Goal: Information Seeking & Learning: Compare options

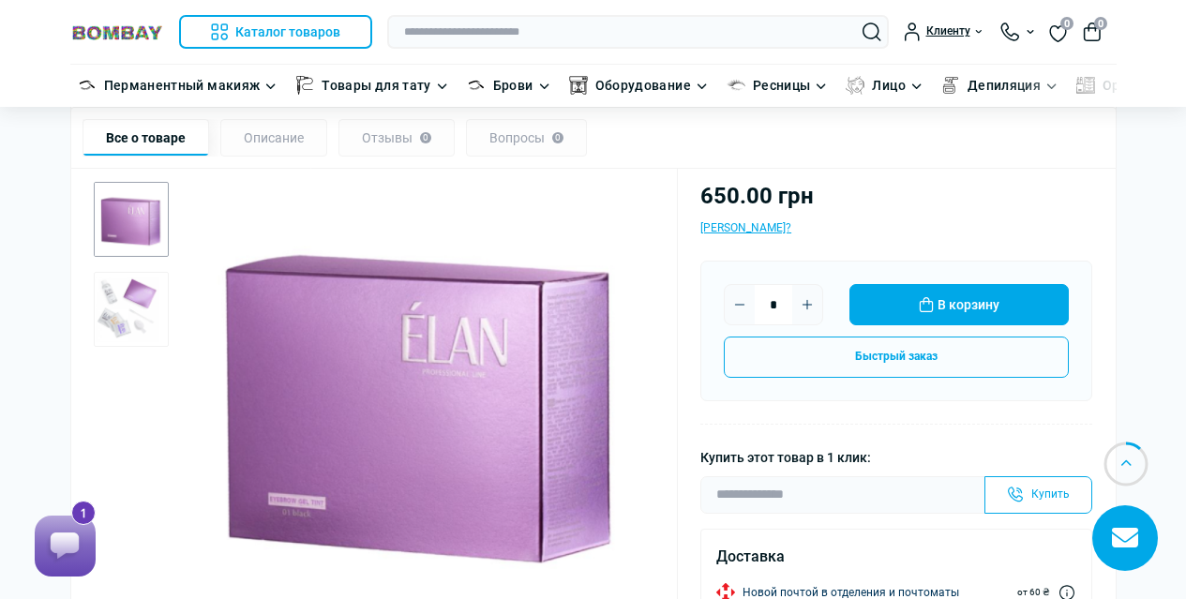
scroll to position [281, 0]
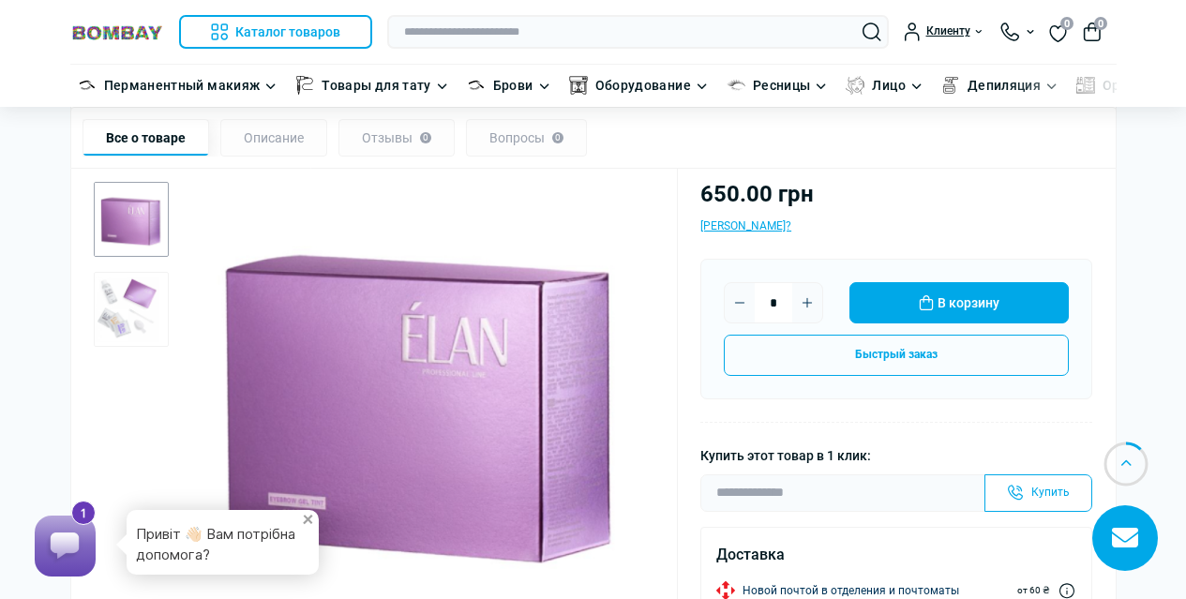
click at [118, 299] on img "2 / 2" at bounding box center [131, 309] width 75 height 75
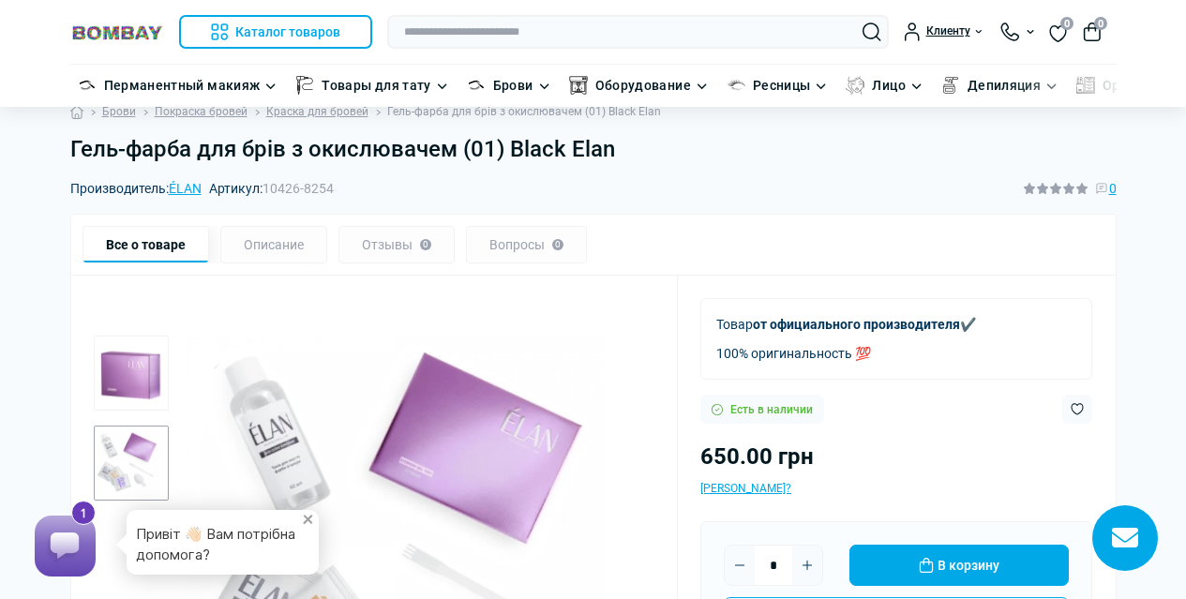
scroll to position [0, 0]
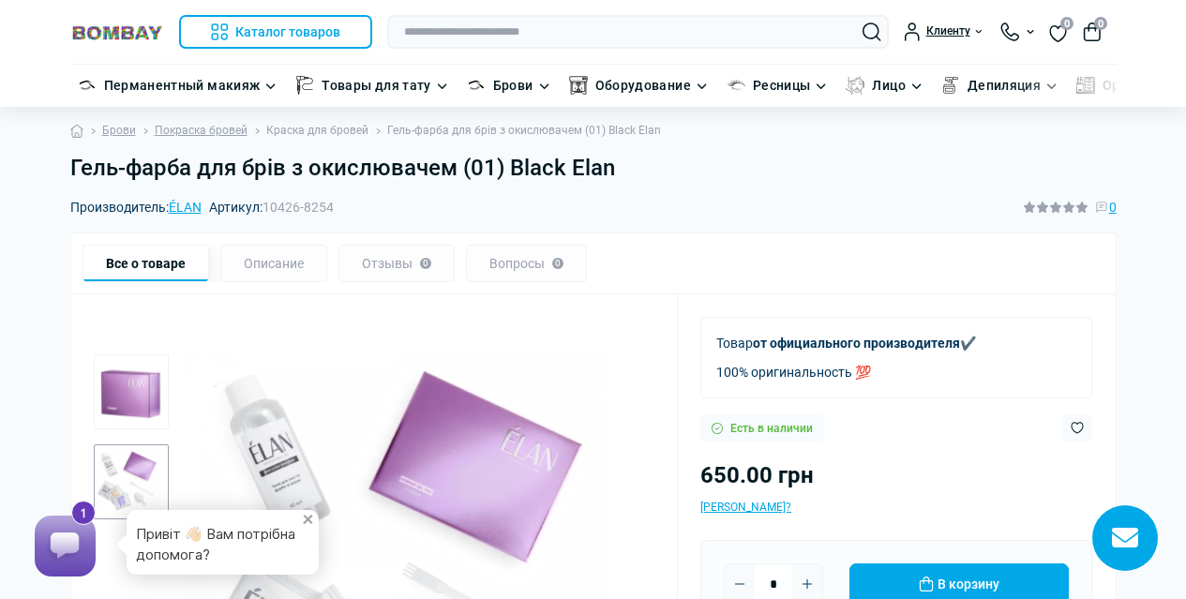
click at [329, 129] on link "Краска для бровей" at bounding box center [317, 131] width 102 height 18
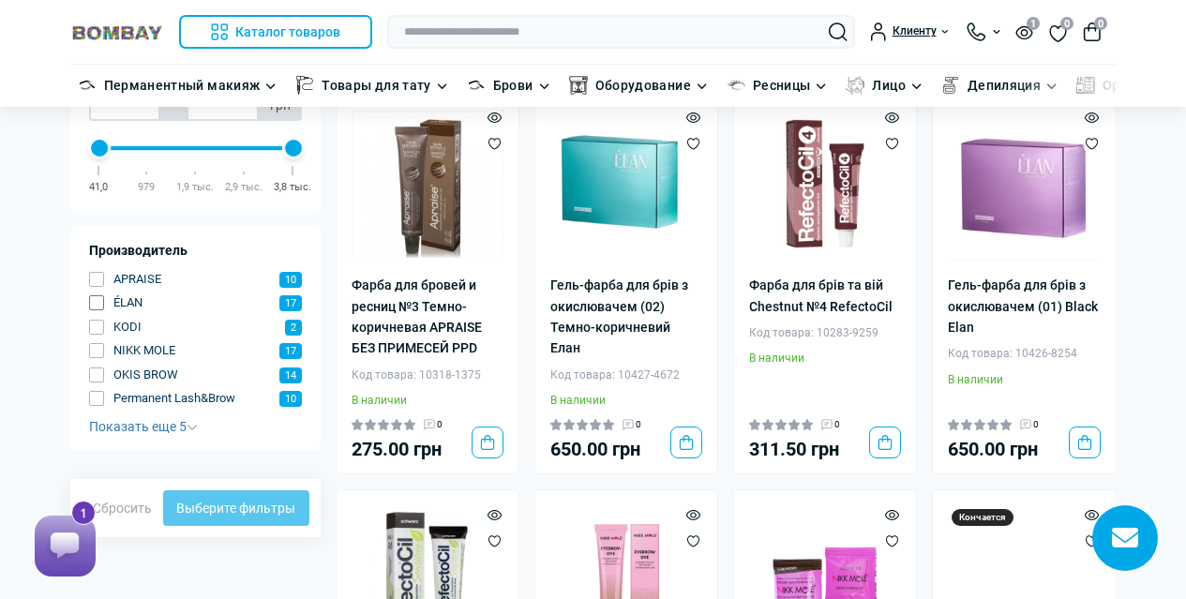
click at [94, 302] on span "button" at bounding box center [96, 302] width 15 height 15
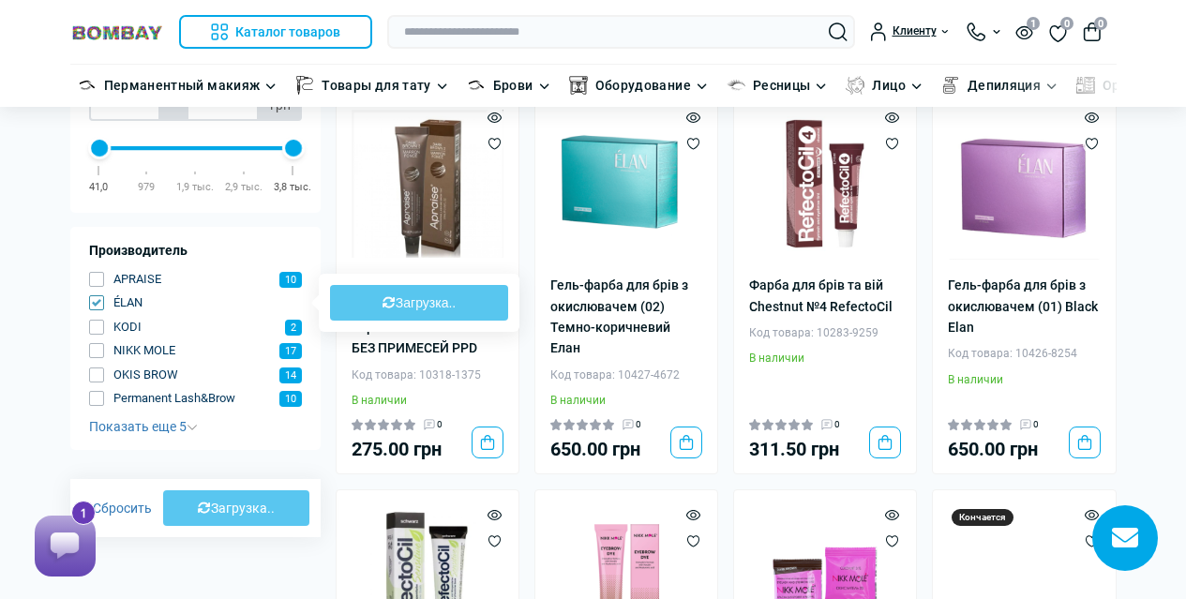
type input "**"
type input "***"
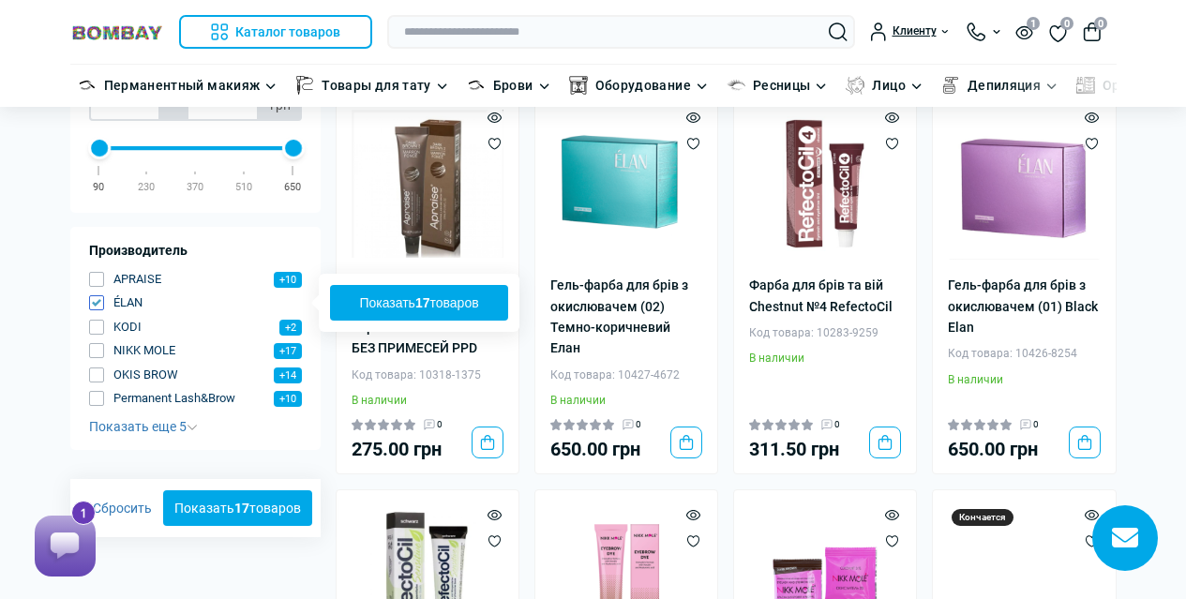
click at [390, 304] on button "Показать 17 товаров" at bounding box center [419, 303] width 178 height 36
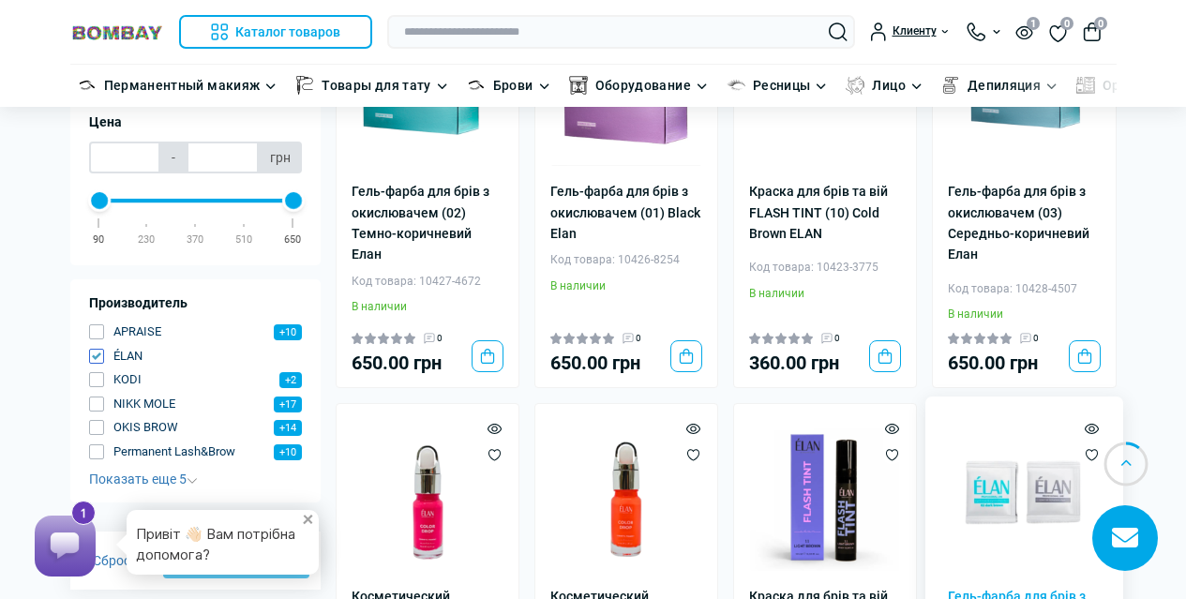
scroll to position [188, 0]
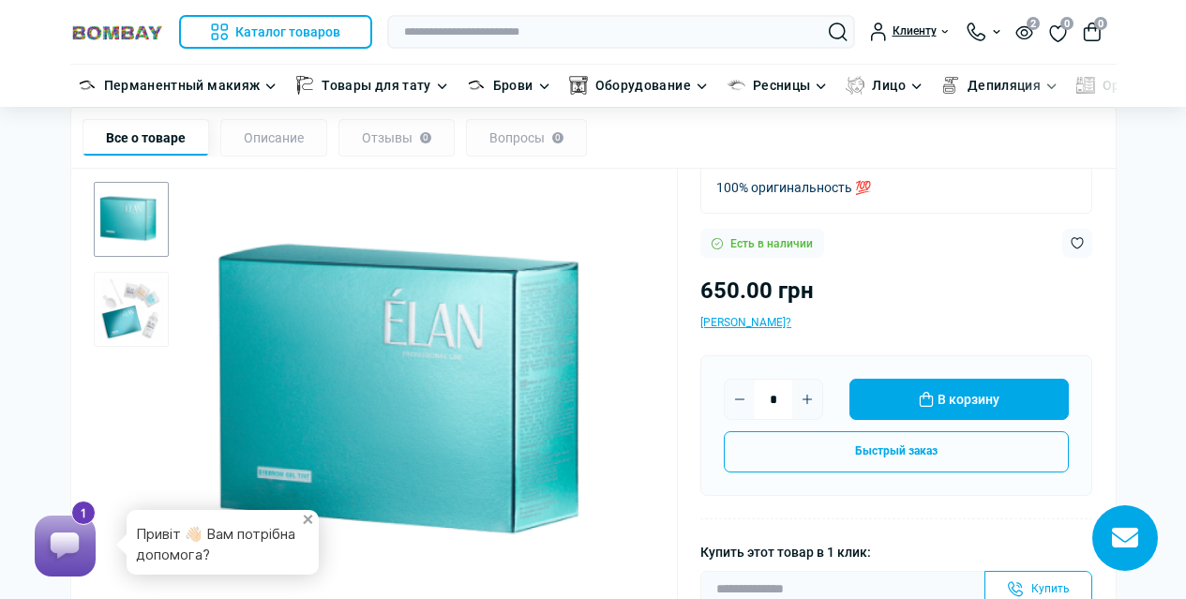
scroll to position [188, 0]
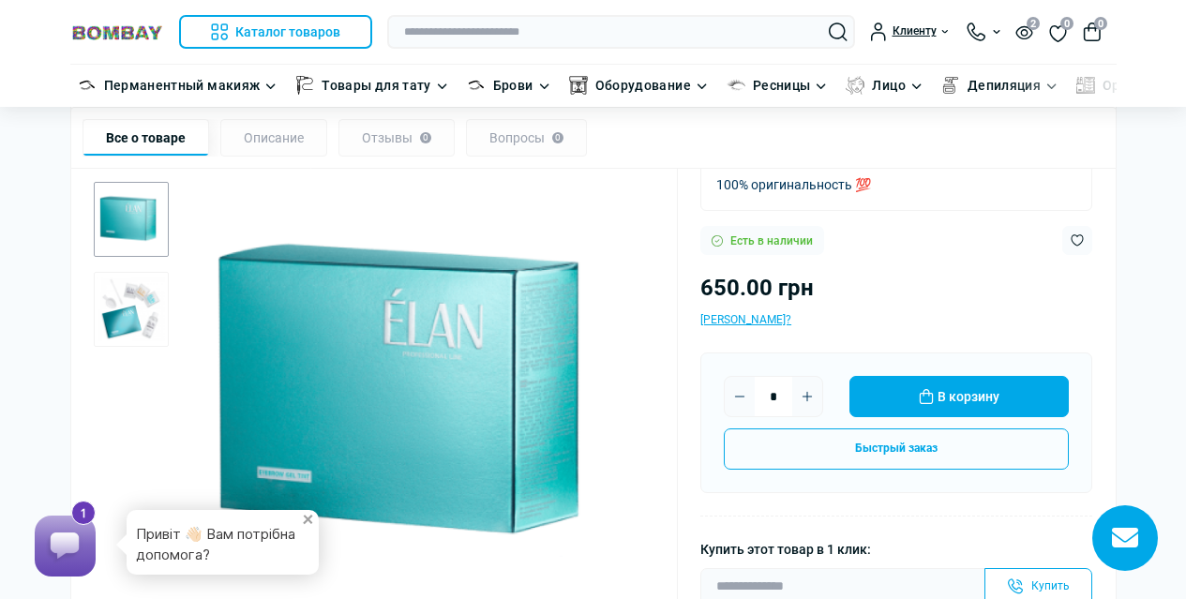
click at [131, 306] on img "2 / 2" at bounding box center [131, 309] width 75 height 75
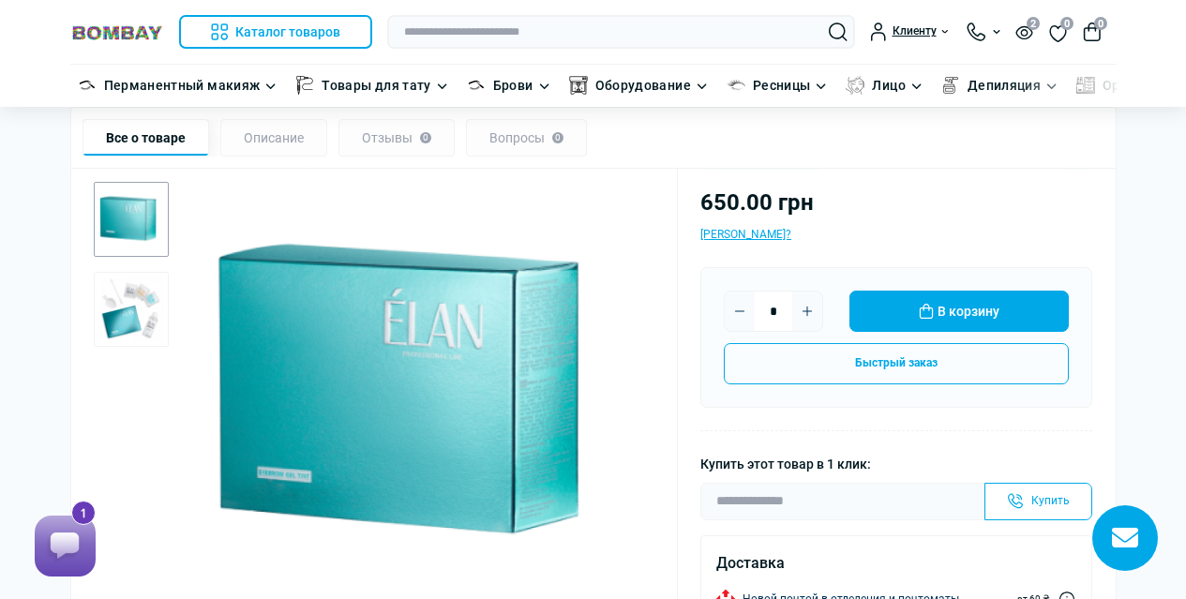
scroll to position [281, 0]
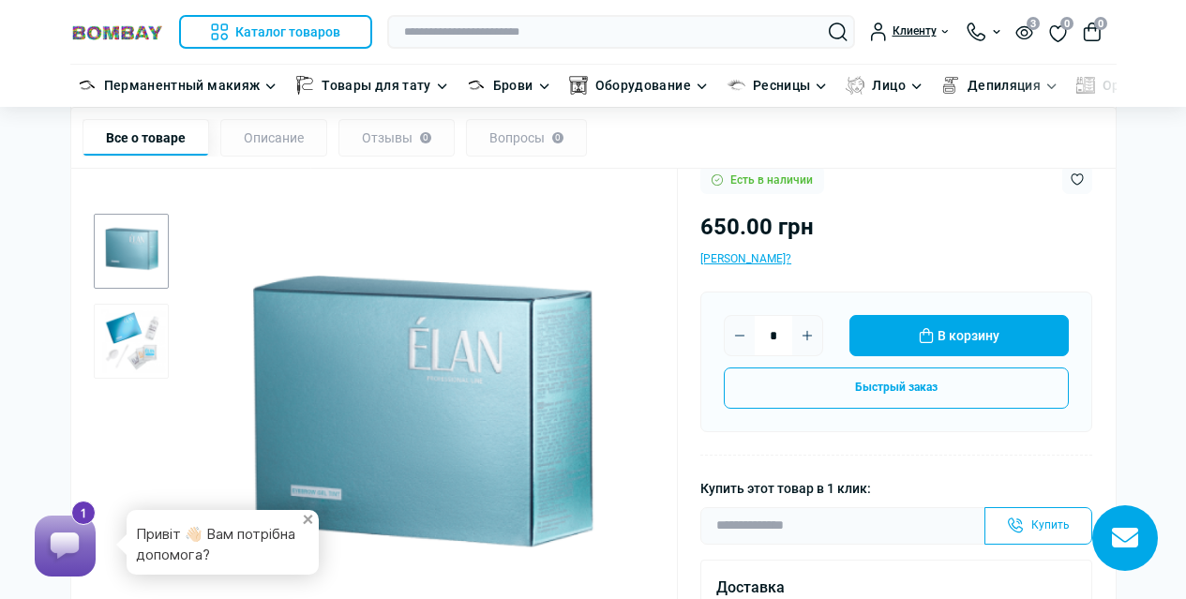
scroll to position [281, 0]
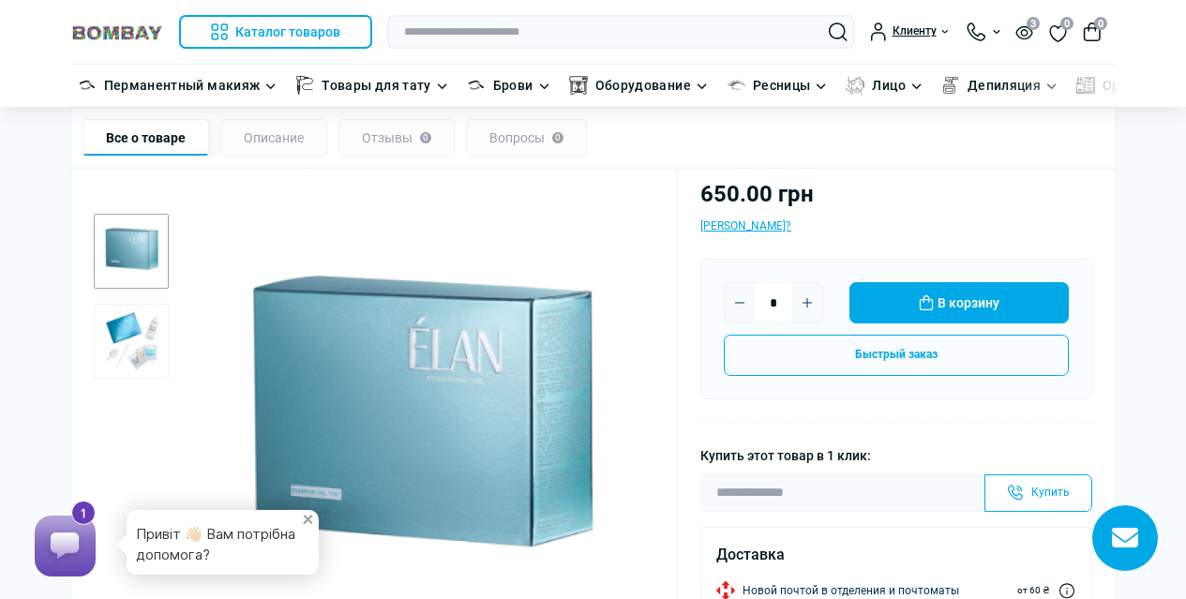
click at [111, 321] on img "2 / 2" at bounding box center [131, 341] width 75 height 75
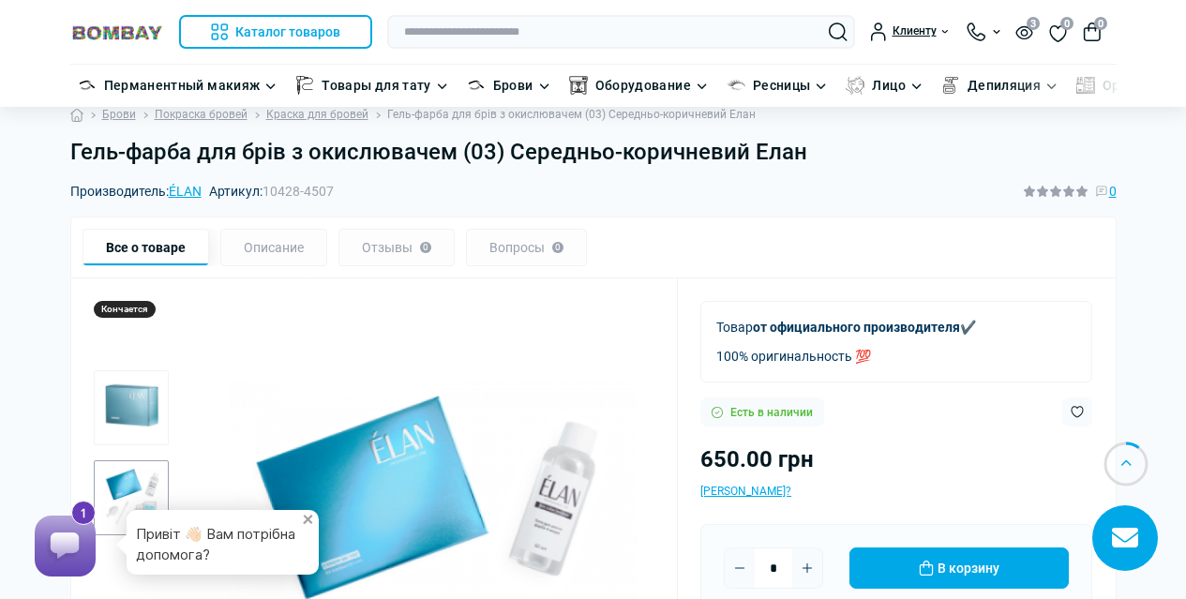
scroll to position [0, 0]
